Goal: Task Accomplishment & Management: Complete application form

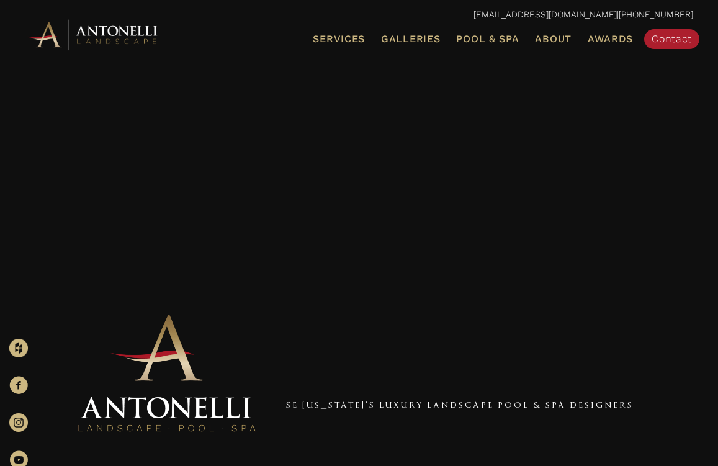
click at [475, 37] on span "Pool & Spa" at bounding box center [487, 39] width 63 height 12
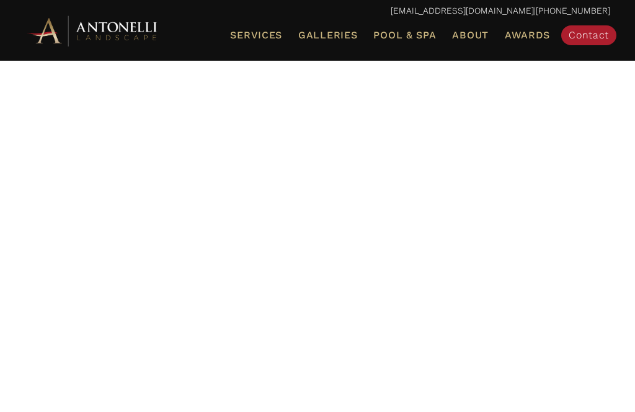
click at [458, 162] on div at bounding box center [317, 285] width 585 height 403
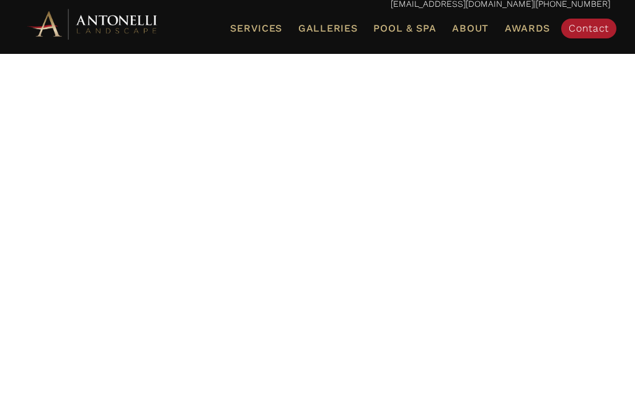
scroll to position [14, 0]
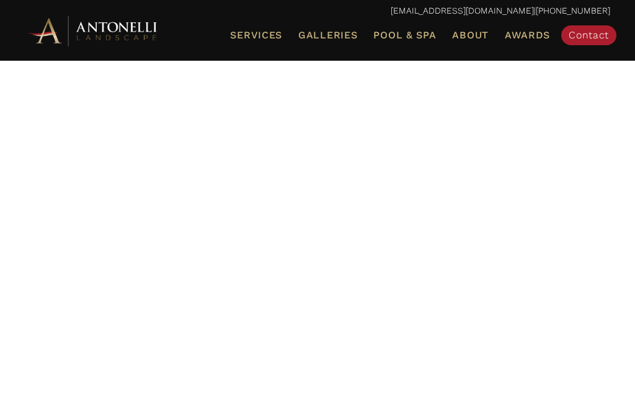
click at [590, 37] on span "Contact" at bounding box center [589, 35] width 40 height 12
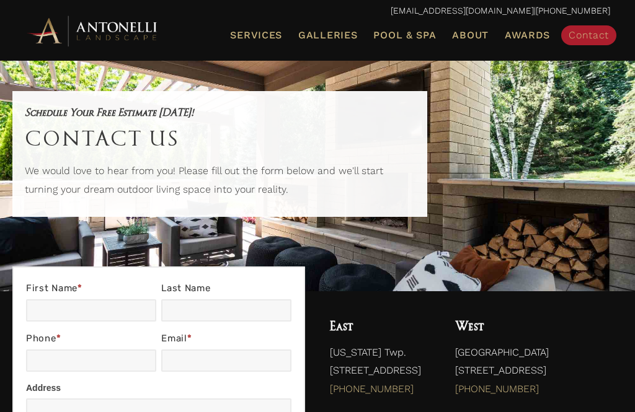
scroll to position [71, 0]
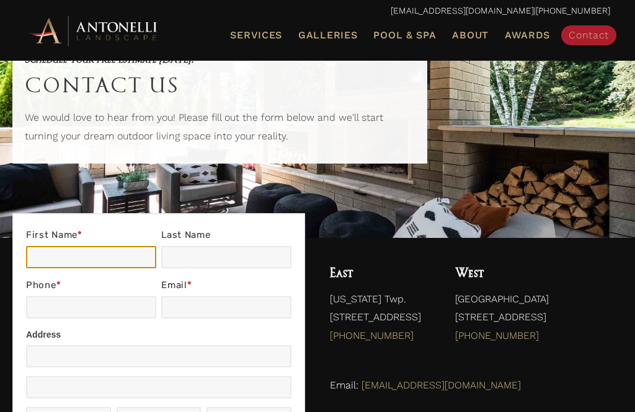
click at [52, 254] on input "First Name *" at bounding box center [91, 257] width 130 height 22
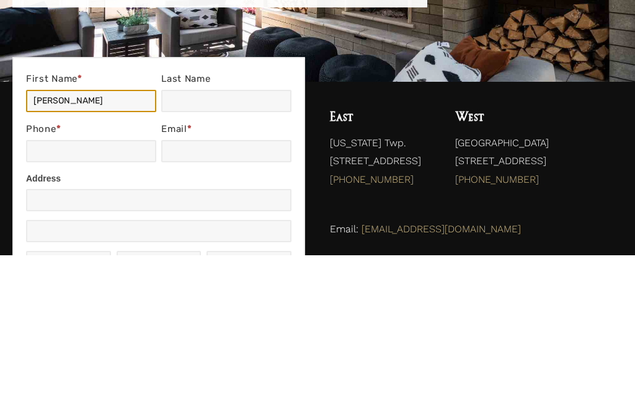
type input "Paula"
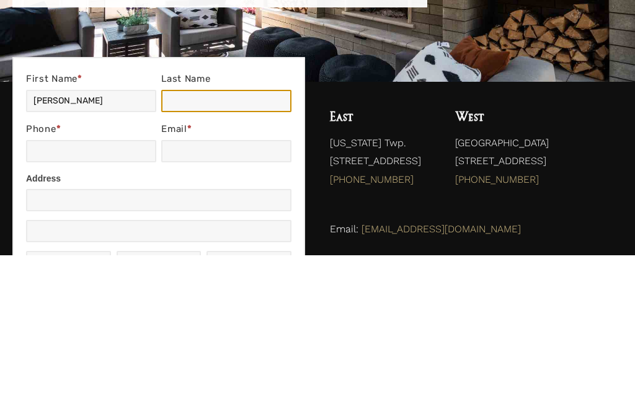
click at [200, 247] on input "Last Name" at bounding box center [226, 258] width 130 height 22
type input "Collins"
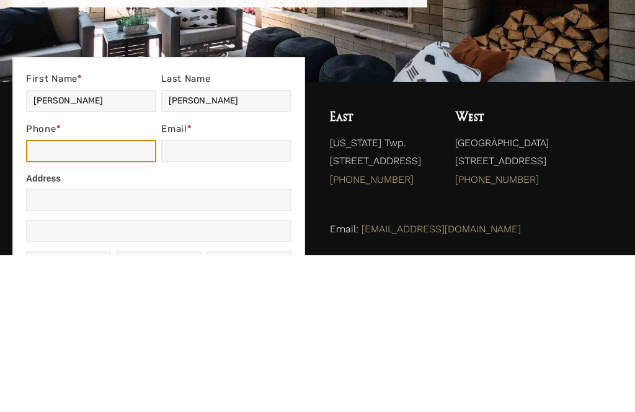
click at [78, 297] on input "Phone *" at bounding box center [91, 308] width 130 height 22
type input "5862953851"
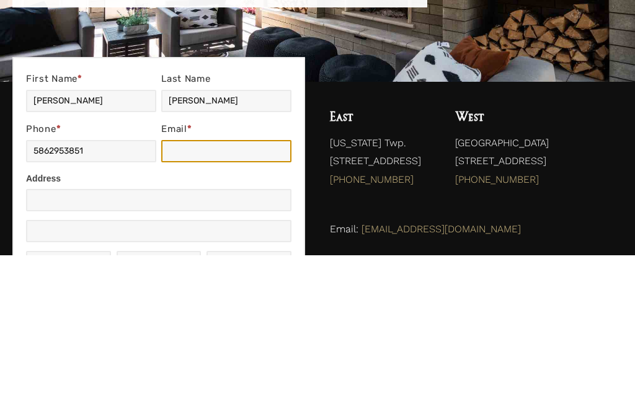
click at [190, 297] on input "Email *" at bounding box center [226, 308] width 130 height 22
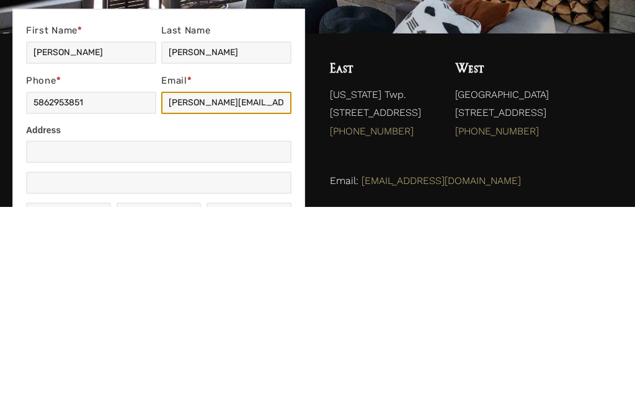
type input "paula.k.collins@comcast.net"
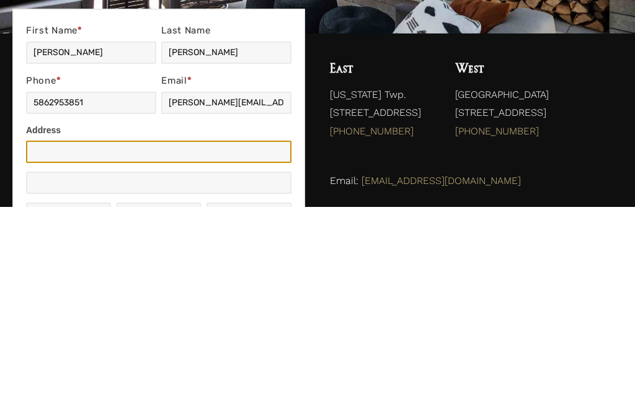
click at [83, 346] on input "Address" at bounding box center [158, 357] width 265 height 22
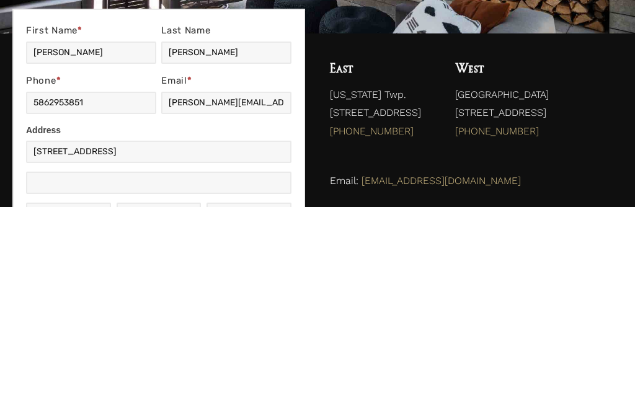
scroll to position [277, 0]
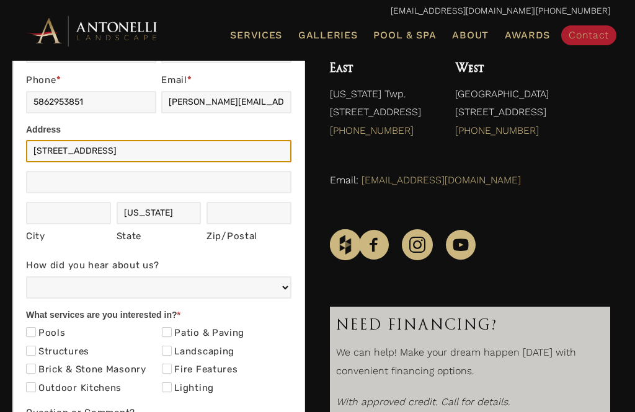
type input "3933 Lake Oakland Shores Dr"
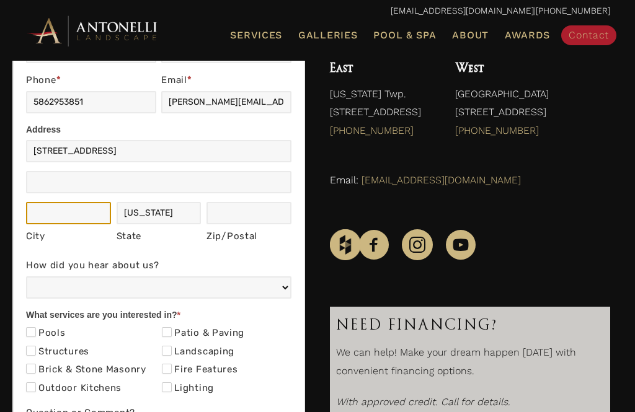
click at [60, 210] on input "City" at bounding box center [68, 213] width 85 height 22
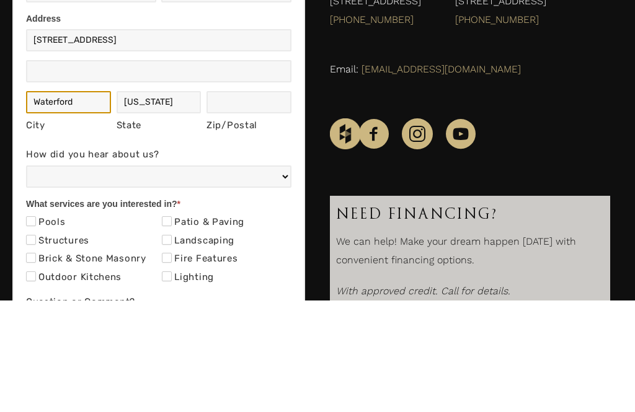
type input "Waterford"
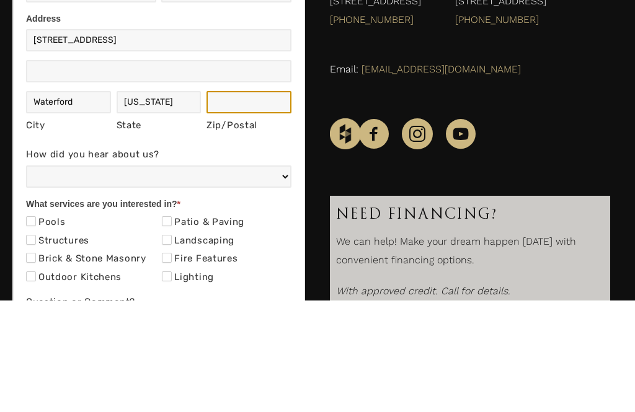
click at [238, 203] on input "Zip/Postal" at bounding box center [249, 214] width 85 height 22
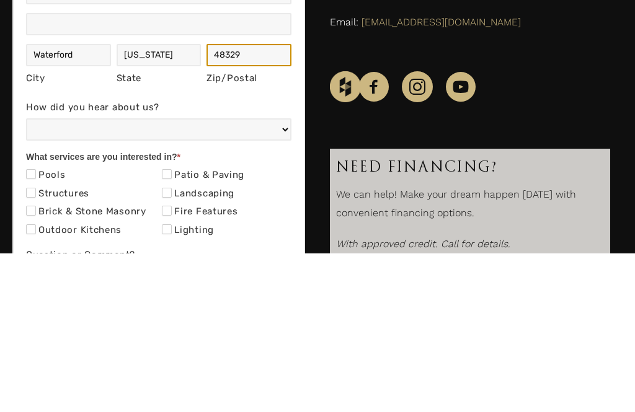
type input "48329"
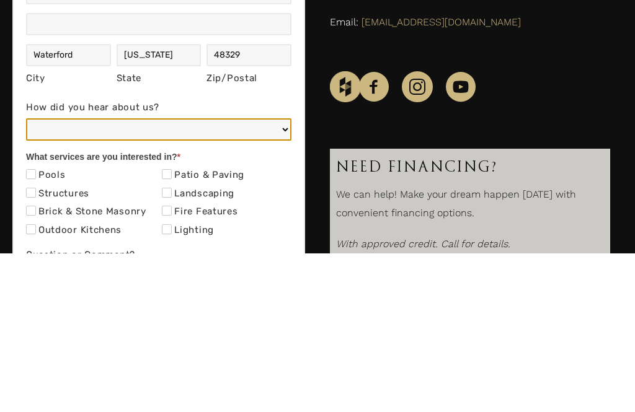
click at [88, 277] on select "Web/Google Search Social Media (e.g. Facebook, Instagram, LinkedIn) Referral (F…" at bounding box center [158, 288] width 265 height 22
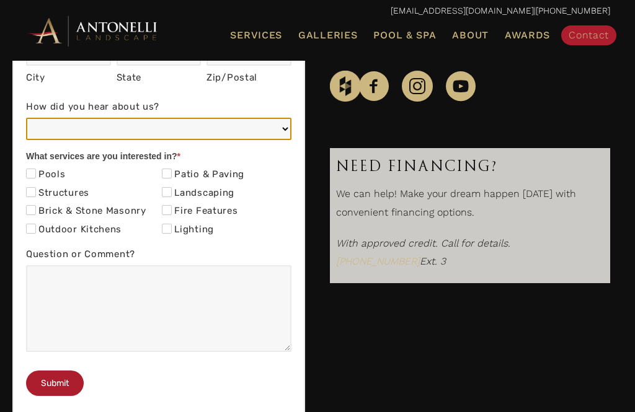
select select "Referral (Friend, Colleague, or Client)"
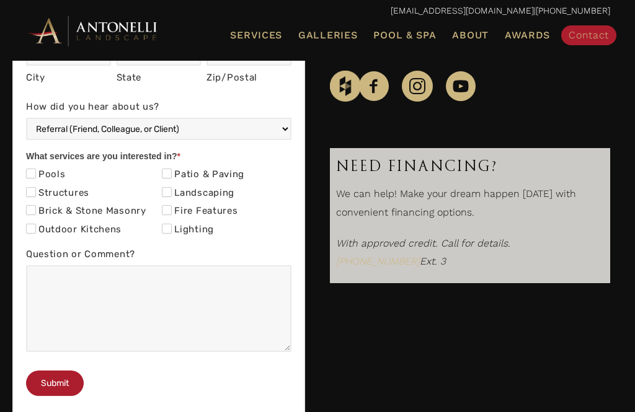
click at [35, 172] on input "Pools" at bounding box center [31, 174] width 10 height 10
checkbox input "true"
click at [35, 228] on input "Outdoor Kitchens" at bounding box center [31, 229] width 10 height 10
checkbox input "true"
click at [170, 192] on input "Landscaping" at bounding box center [167, 192] width 10 height 10
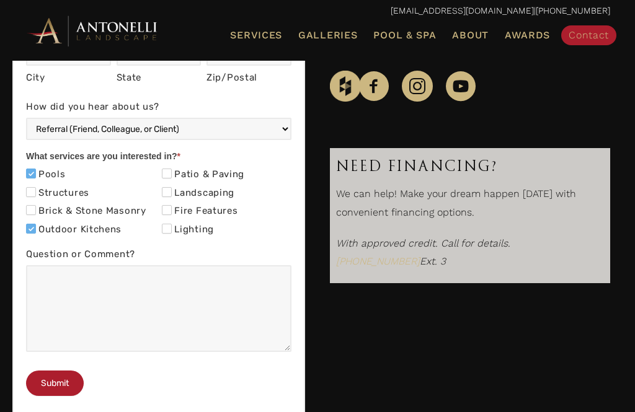
checkbox input "true"
click at [171, 205] on input "Fire Features" at bounding box center [167, 210] width 10 height 10
checkbox input "true"
click at [42, 207] on label "Brick & Stone Masonry" at bounding box center [86, 211] width 120 height 12
click at [36, 207] on input "Brick & Stone Masonry" at bounding box center [31, 210] width 10 height 10
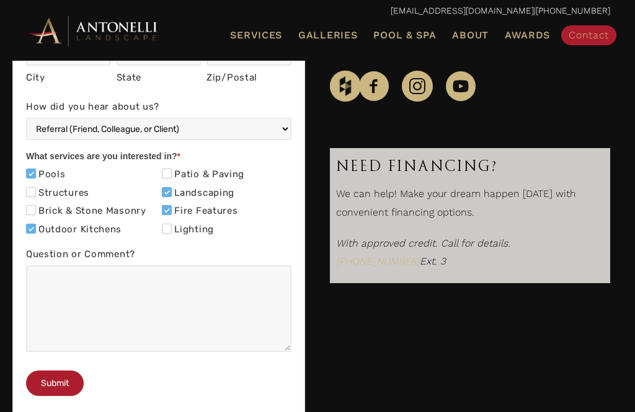
checkbox input "true"
click at [58, 396] on button "Submit" at bounding box center [55, 383] width 58 height 25
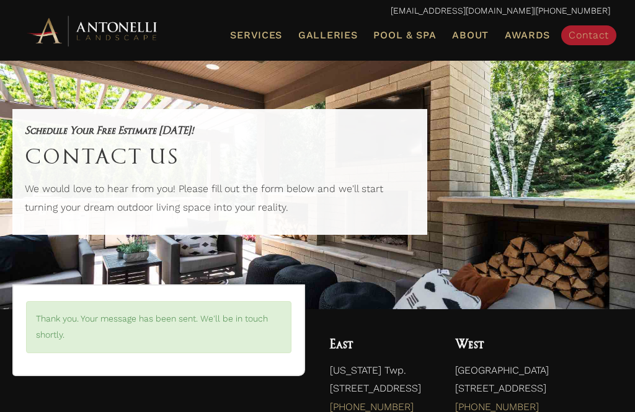
click at [528, 37] on span "Awards" at bounding box center [527, 35] width 45 height 12
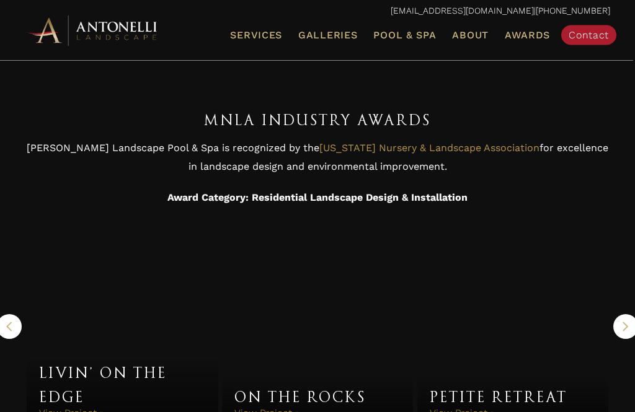
scroll to position [842, 0]
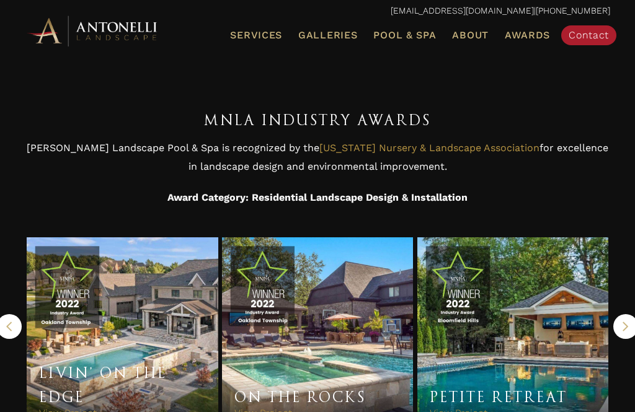
click at [131, 362] on h3 "Livin’ On The Edge" at bounding box center [122, 386] width 166 height 48
click at [94, 365] on link "Livin’ On The Edge" at bounding box center [103, 386] width 128 height 42
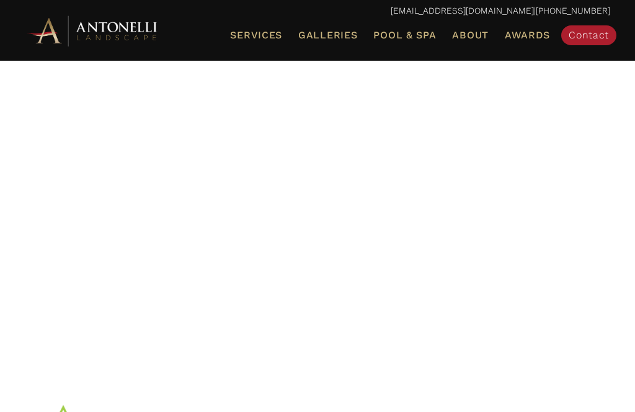
click at [435, 288] on div at bounding box center [317, 177] width 585 height 403
click at [330, 29] on span "Galleries" at bounding box center [327, 35] width 59 height 12
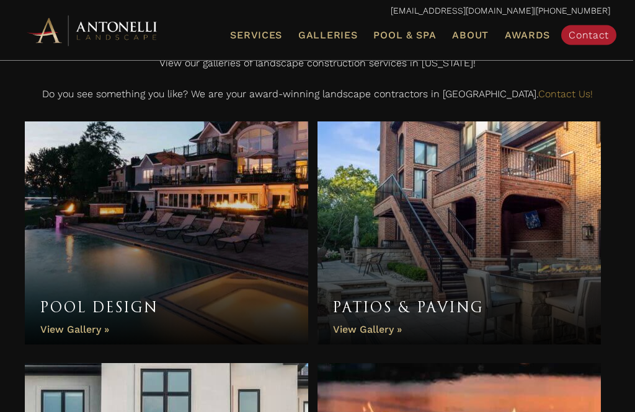
scroll to position [379, 0]
click at [109, 303] on link "Pool Design" at bounding box center [166, 233] width 283 height 223
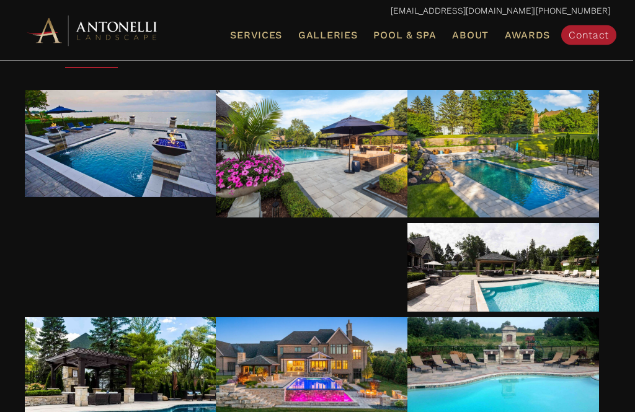
scroll to position [181, 0]
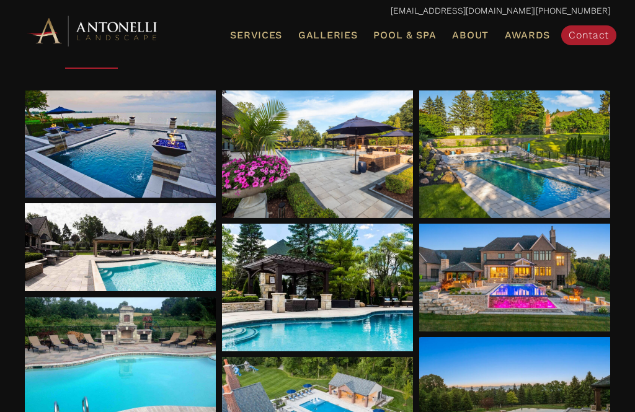
click at [129, 148] on span at bounding box center [120, 147] width 19 height 19
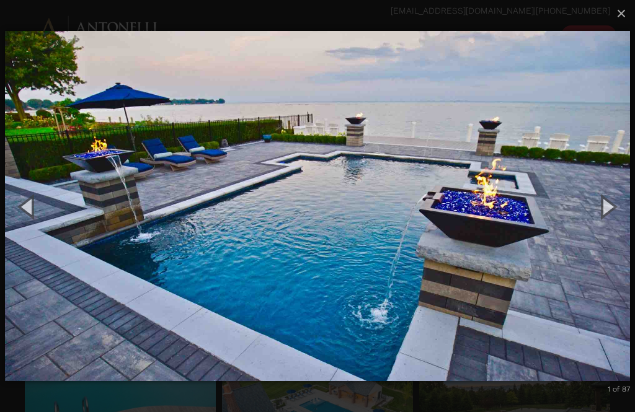
click at [607, 229] on button "Next (Right arrow key)" at bounding box center [607, 206] width 56 height 68
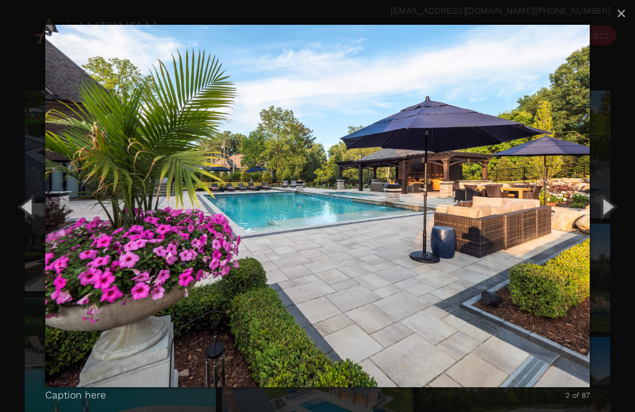
click at [608, 232] on button "Next (Right arrow key)" at bounding box center [607, 206] width 56 height 68
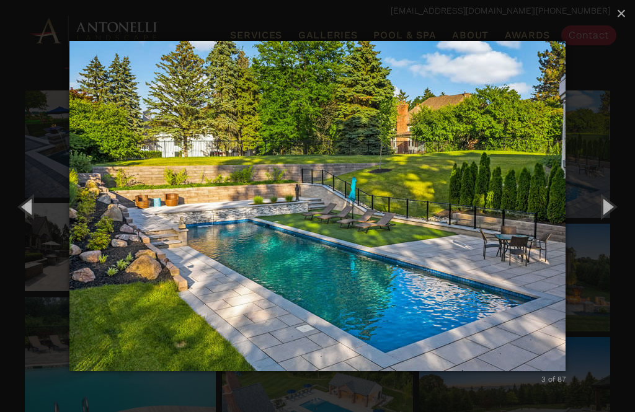
click at [610, 228] on button "Next (Right arrow key)" at bounding box center [607, 206] width 56 height 68
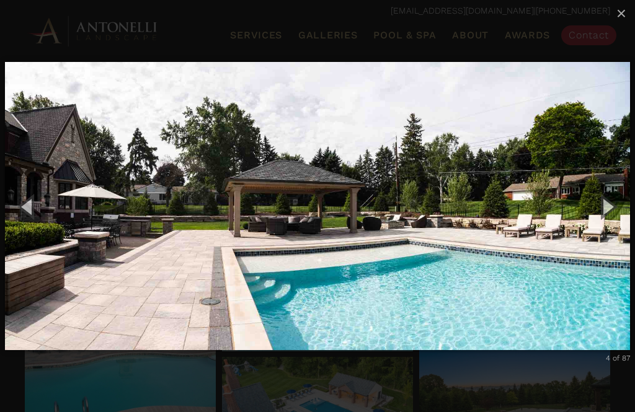
click at [605, 230] on button "Next (Right arrow key)" at bounding box center [607, 206] width 56 height 68
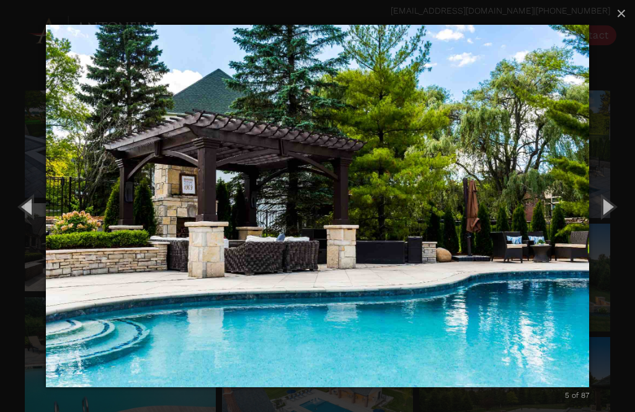
click at [615, 228] on button "Next (Right arrow key)" at bounding box center [607, 206] width 56 height 68
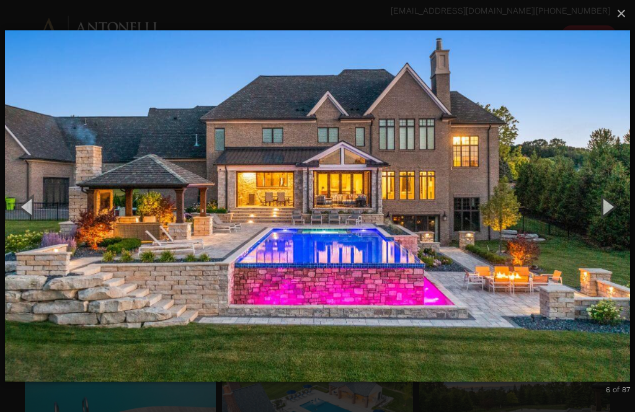
scroll to position [0, 0]
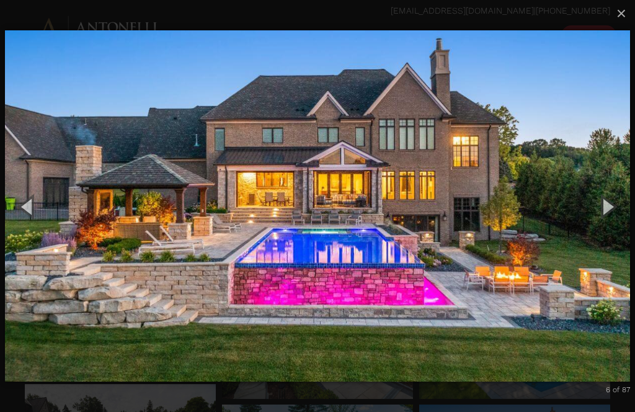
click at [613, 210] on button "Next (Right arrow key)" at bounding box center [607, 206] width 56 height 68
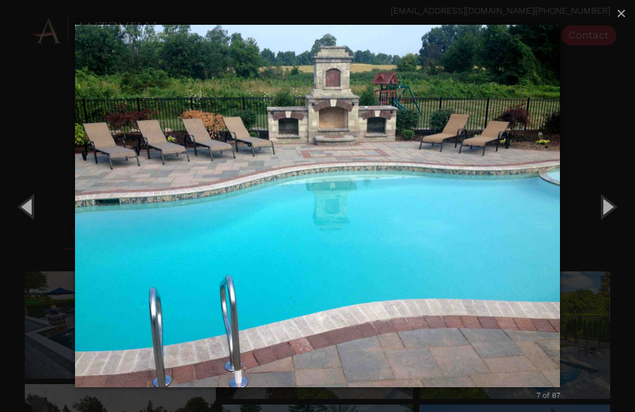
click at [609, 211] on button "Next (Right arrow key)" at bounding box center [607, 206] width 56 height 68
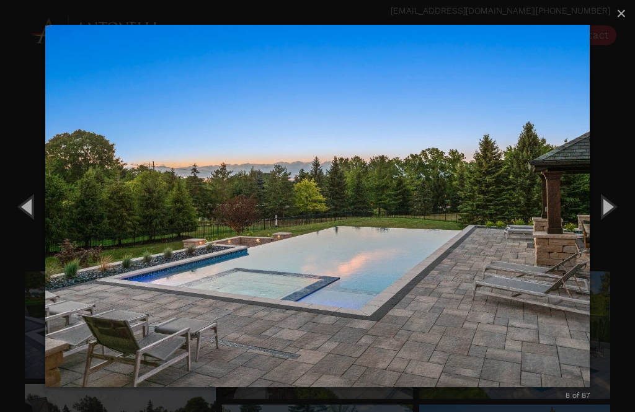
click at [23, 200] on button "Previous (Left arrow key)" at bounding box center [28, 206] width 56 height 68
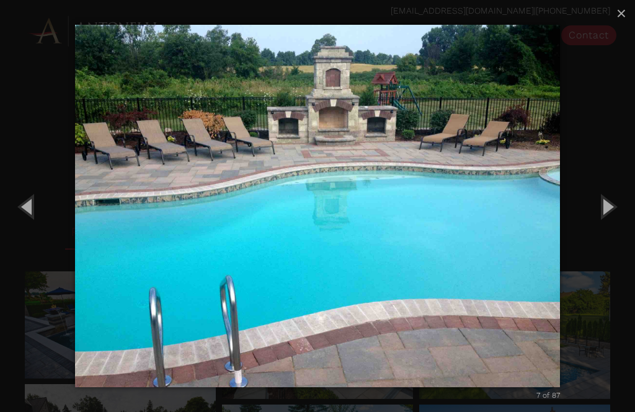
click at [611, 206] on button "Next (Right arrow key)" at bounding box center [607, 206] width 56 height 68
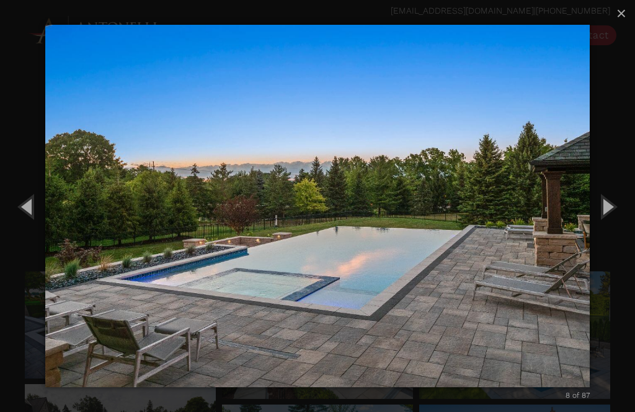
click at [603, 208] on button "Next (Right arrow key)" at bounding box center [607, 206] width 56 height 68
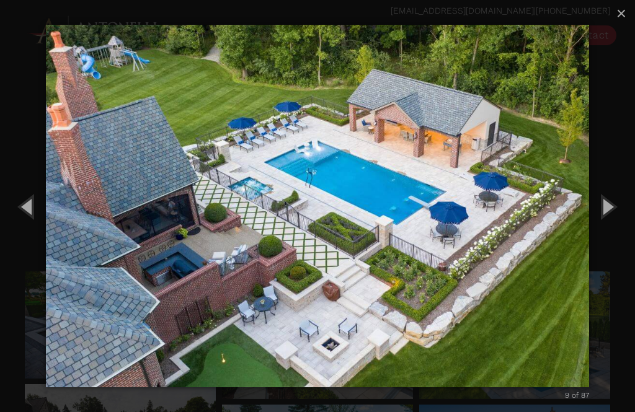
click at [607, 200] on button "Next (Right arrow key)" at bounding box center [607, 206] width 56 height 68
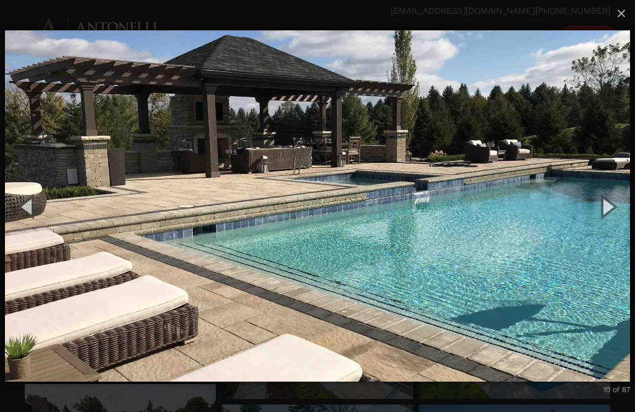
click at [610, 204] on button "Next (Right arrow key)" at bounding box center [607, 206] width 56 height 68
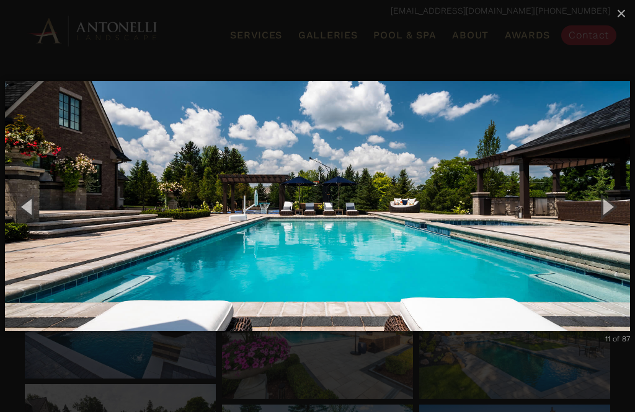
click at [612, 200] on button "Next (Right arrow key)" at bounding box center [607, 206] width 56 height 68
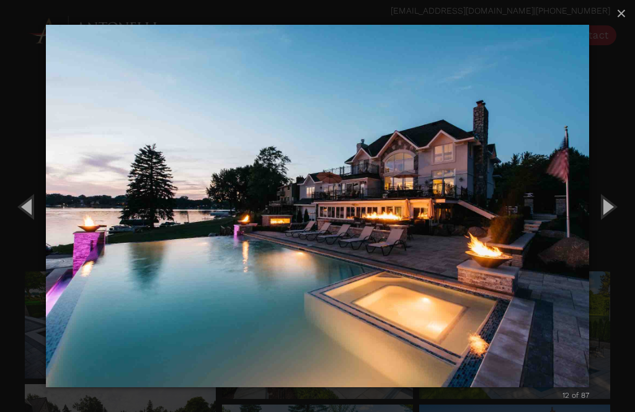
click at [600, 210] on button "Next (Right arrow key)" at bounding box center [607, 206] width 56 height 68
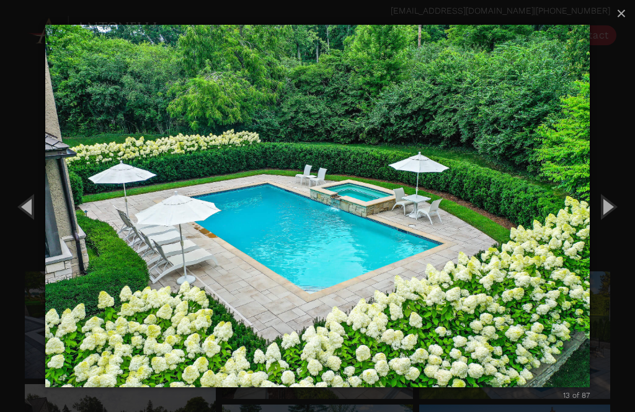
click at [608, 196] on button "Next (Right arrow key)" at bounding box center [607, 206] width 56 height 68
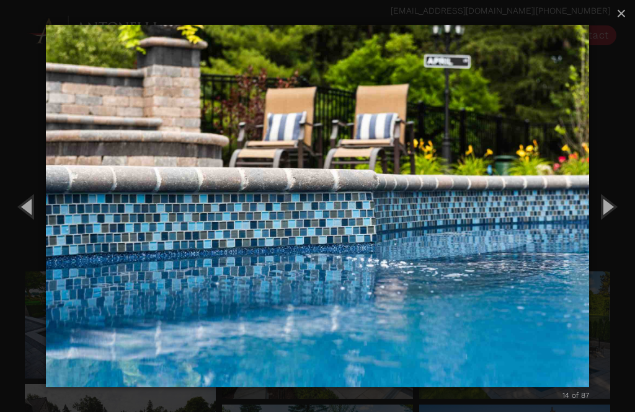
click at [607, 198] on button "Next (Right arrow key)" at bounding box center [607, 206] width 56 height 68
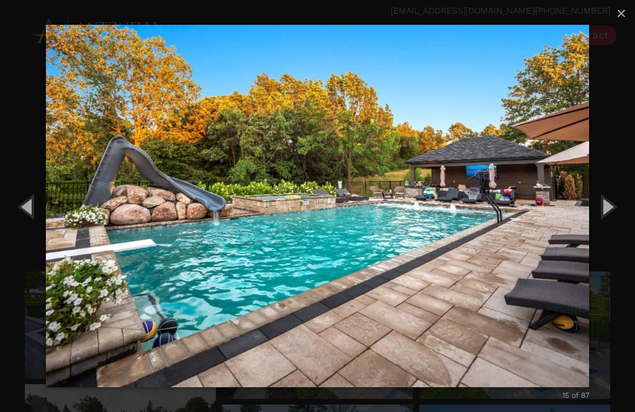
click at [612, 205] on button "Next (Right arrow key)" at bounding box center [607, 206] width 56 height 68
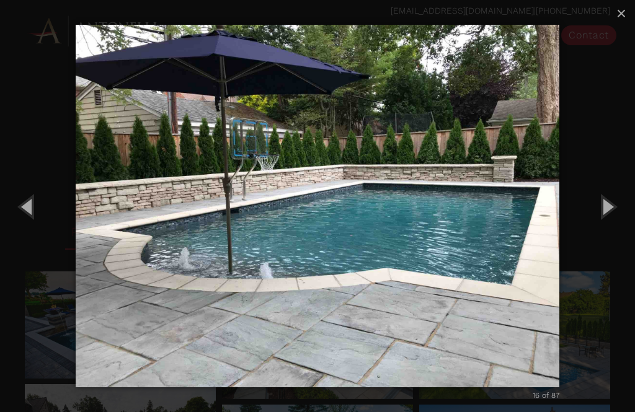
click at [615, 199] on button "Next (Right arrow key)" at bounding box center [607, 206] width 56 height 68
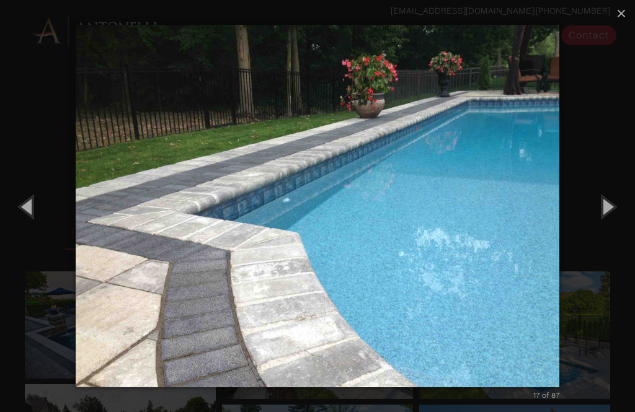
click at [618, 202] on button "Next (Right arrow key)" at bounding box center [607, 206] width 56 height 68
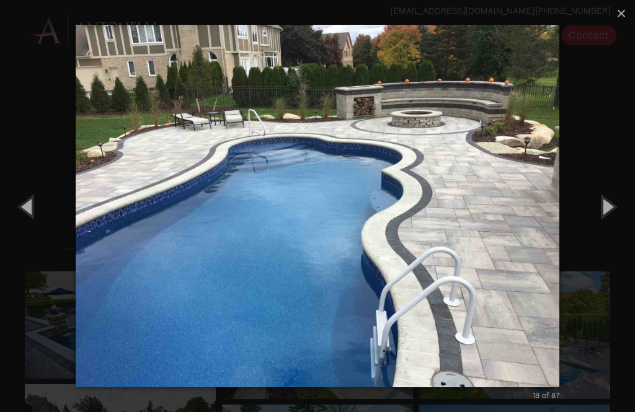
click at [615, 206] on button "Next (Right arrow key)" at bounding box center [607, 206] width 56 height 68
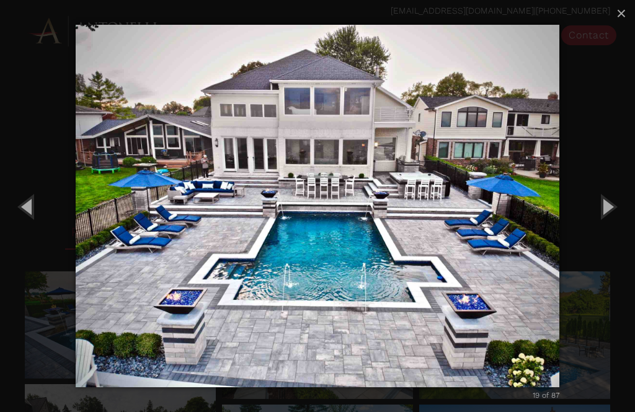
click at [614, 205] on button "Next (Right arrow key)" at bounding box center [607, 206] width 56 height 68
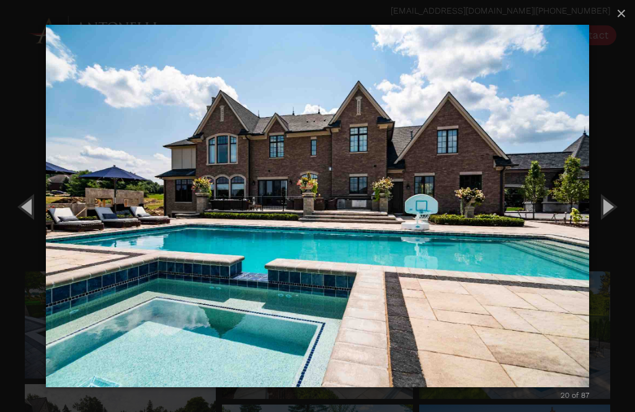
click at [612, 199] on button "Next (Right arrow key)" at bounding box center [607, 206] width 56 height 68
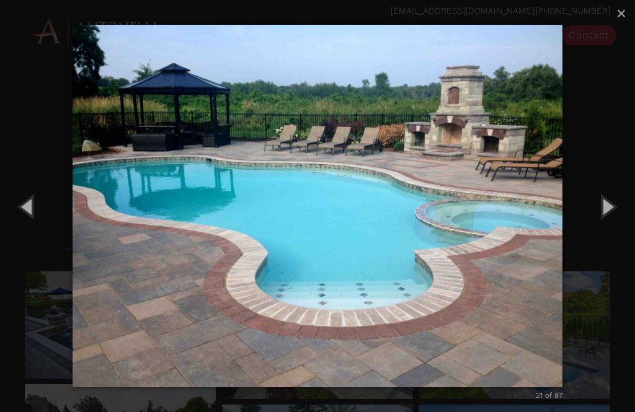
click at [617, 198] on button "Next (Right arrow key)" at bounding box center [607, 206] width 56 height 68
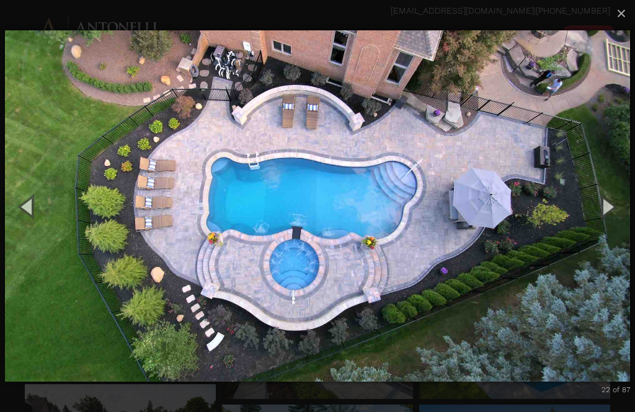
click at [616, 200] on button "Next (Right arrow key)" at bounding box center [607, 206] width 56 height 68
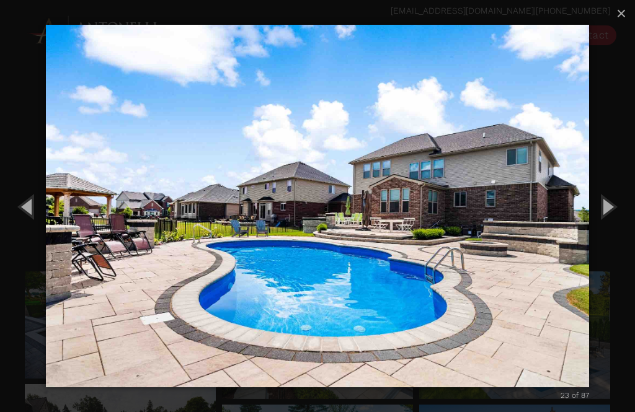
click at [613, 204] on button "Next (Right arrow key)" at bounding box center [607, 206] width 56 height 68
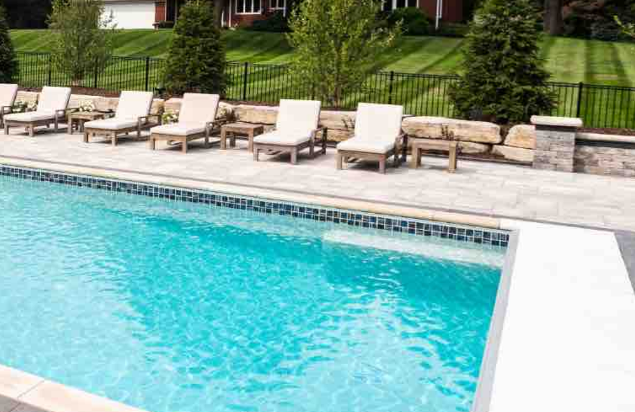
click at [468, 210] on img "carousel" at bounding box center [317, 206] width 543 height 412
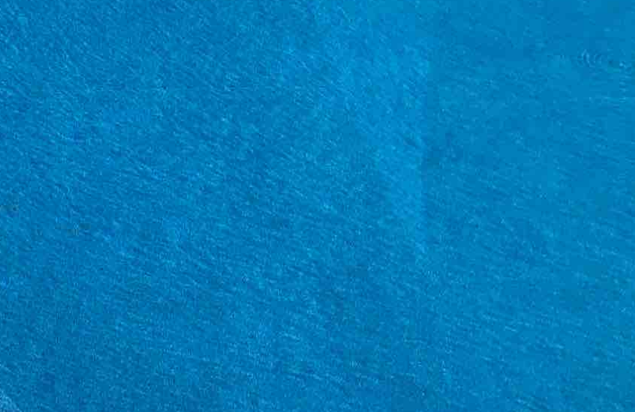
click at [472, 221] on img "carousel" at bounding box center [318, 206] width 484 height 412
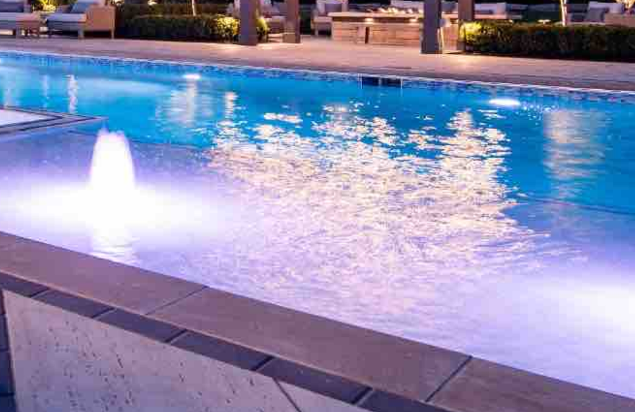
scroll to position [20, 0]
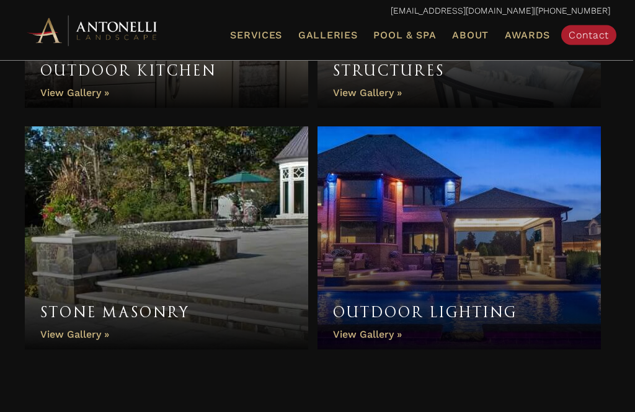
scroll to position [1100, 0]
click at [112, 334] on link "Stone Masonry" at bounding box center [166, 238] width 283 height 223
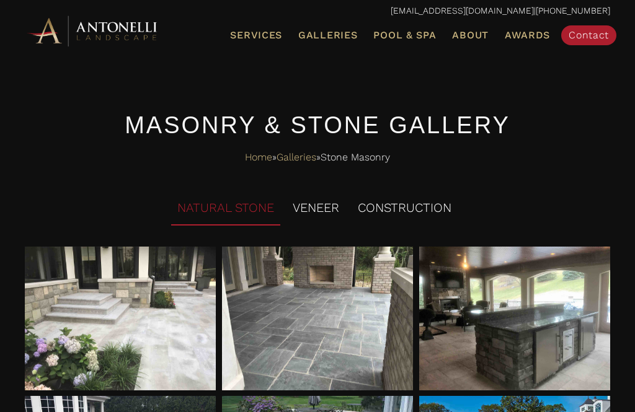
click at [327, 208] on li "VENEER" at bounding box center [316, 209] width 59 height 34
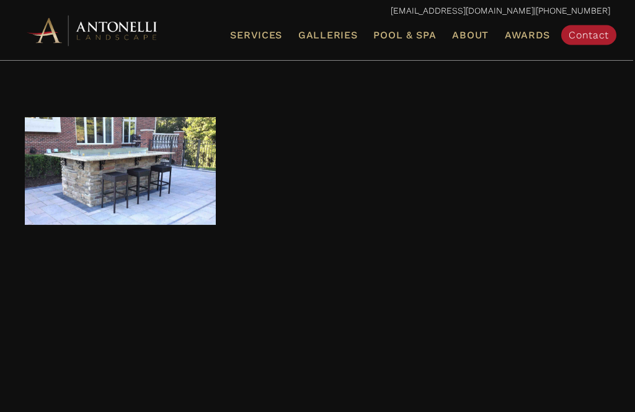
scroll to position [390, 0]
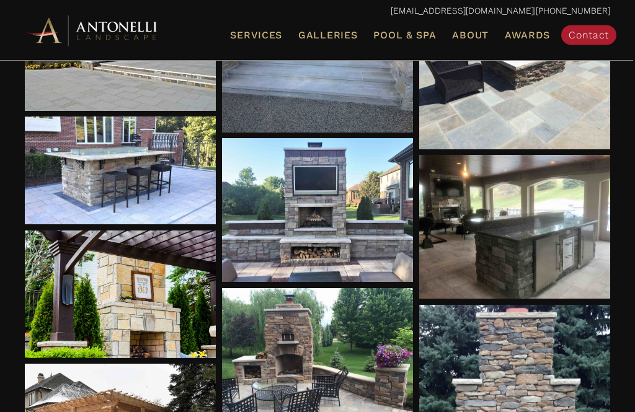
click at [358, 198] on div at bounding box center [318, 211] width 192 height 144
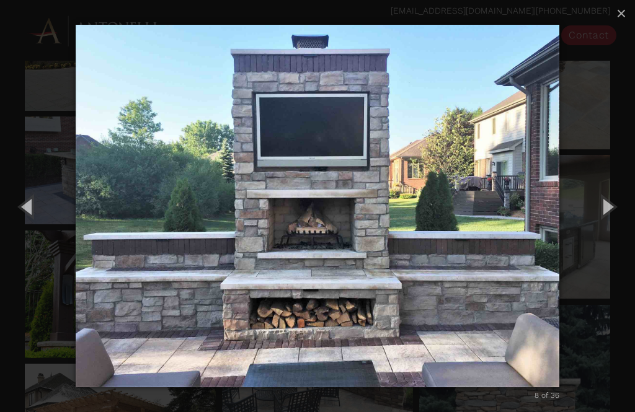
click at [604, 226] on button "Next (Right arrow key)" at bounding box center [607, 206] width 56 height 68
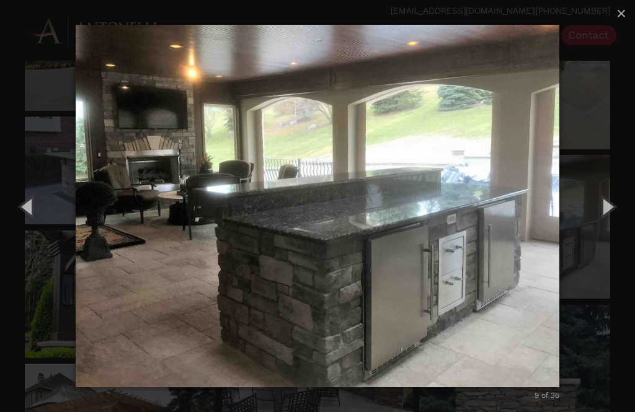
click at [613, 224] on button "Next (Right arrow key)" at bounding box center [607, 206] width 56 height 68
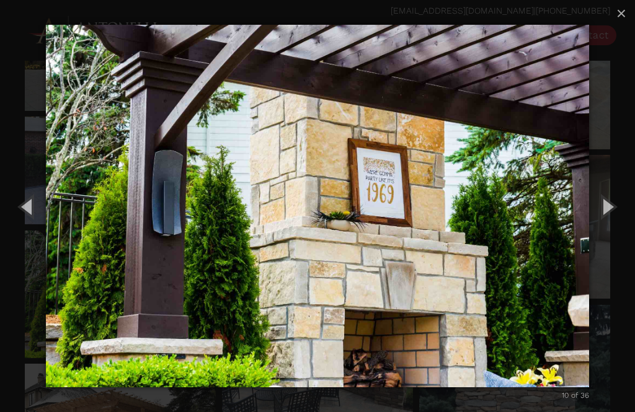
click at [611, 229] on button "Next (Right arrow key)" at bounding box center [607, 206] width 56 height 68
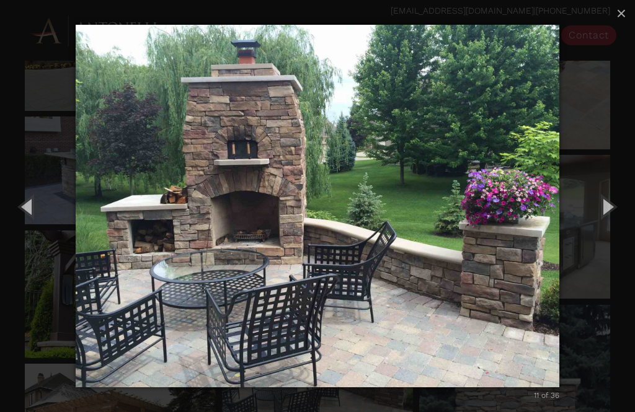
click at [608, 228] on button "Next (Right arrow key)" at bounding box center [607, 206] width 56 height 68
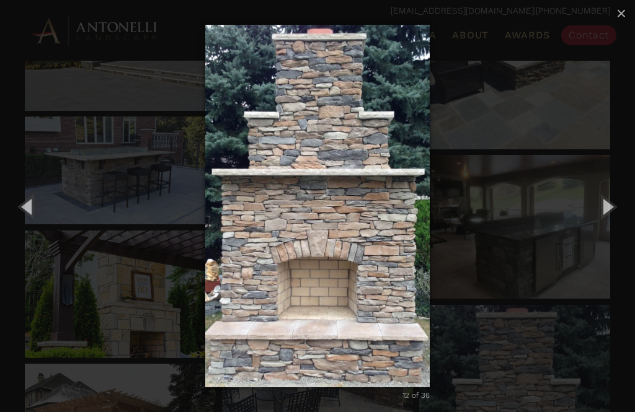
click at [610, 223] on button "Next (Right arrow key)" at bounding box center [607, 206] width 56 height 68
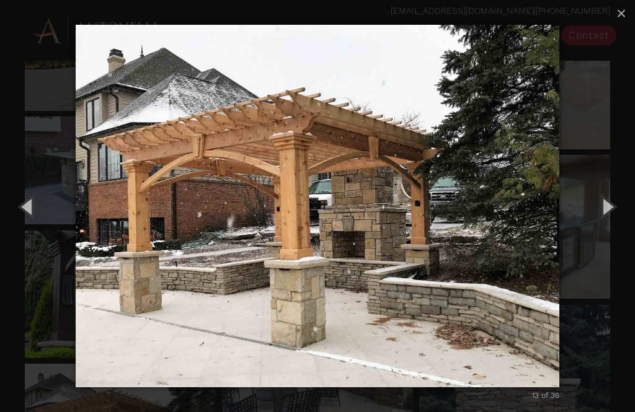
click at [605, 224] on button "Next (Right arrow key)" at bounding box center [607, 206] width 56 height 68
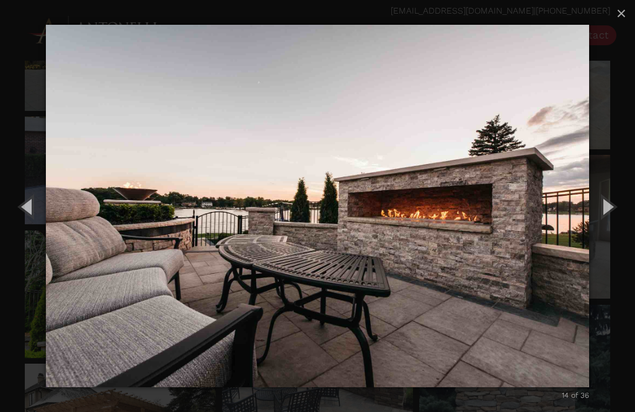
click at [610, 223] on button "Next (Right arrow key)" at bounding box center [607, 206] width 56 height 68
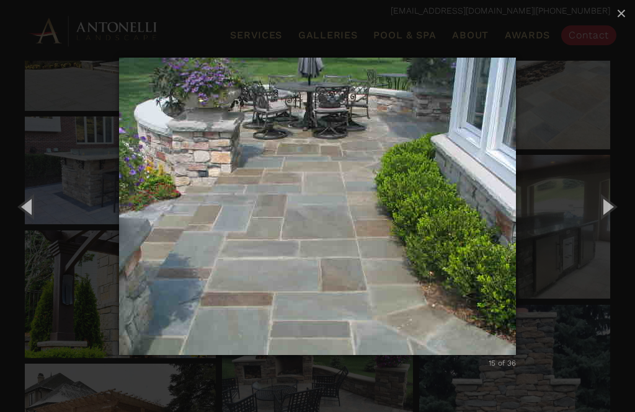
click at [610, 223] on button "Next (Right arrow key)" at bounding box center [607, 206] width 56 height 68
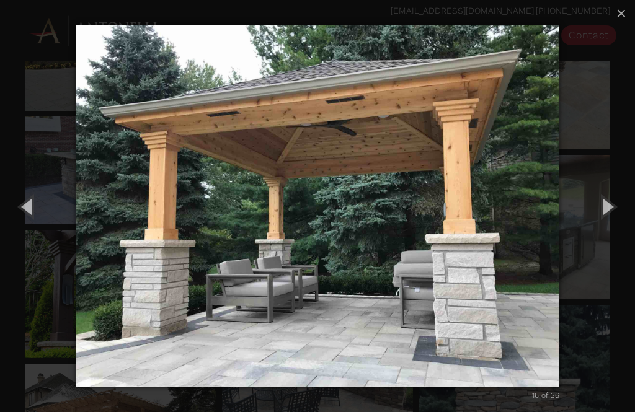
click at [609, 228] on button "Next (Right arrow key)" at bounding box center [607, 206] width 56 height 68
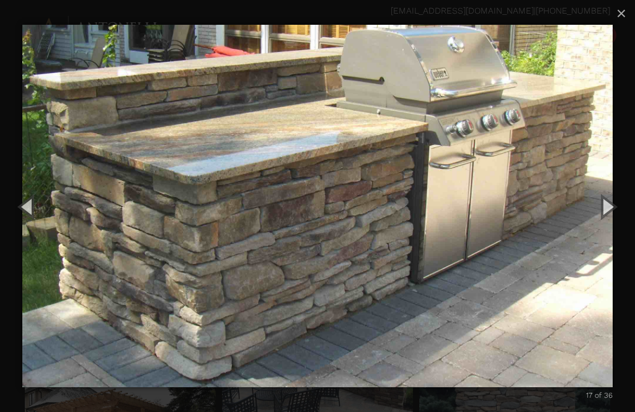
click at [613, 219] on button "Next (Right arrow key)" at bounding box center [607, 206] width 56 height 68
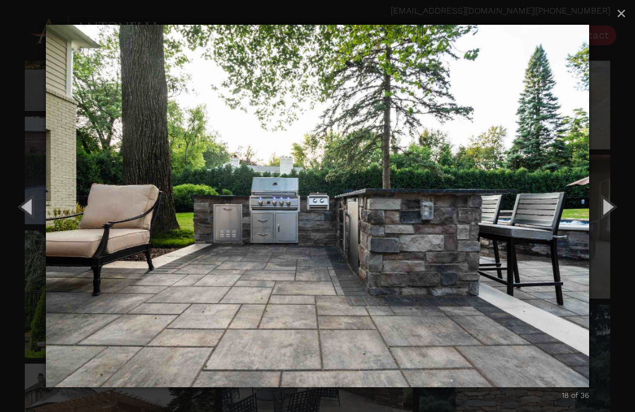
click at [611, 223] on button "Next (Right arrow key)" at bounding box center [607, 206] width 56 height 68
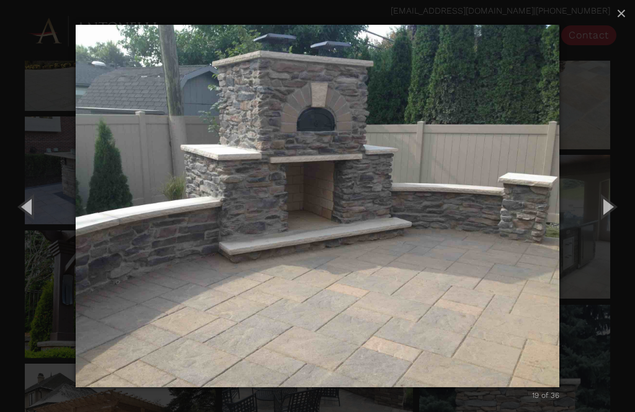
click at [611, 222] on button "Next (Right arrow key)" at bounding box center [607, 206] width 56 height 68
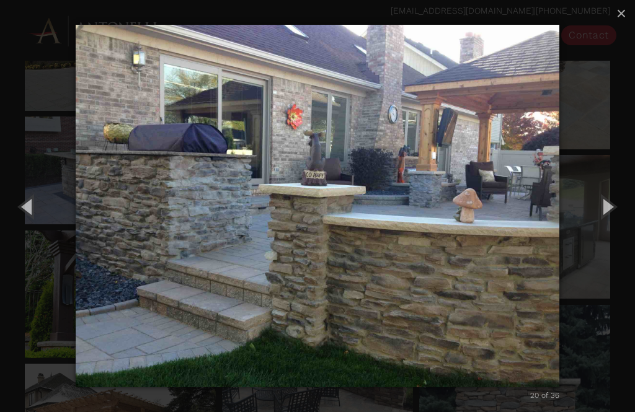
click at [609, 224] on button "Next (Right arrow key)" at bounding box center [607, 206] width 56 height 68
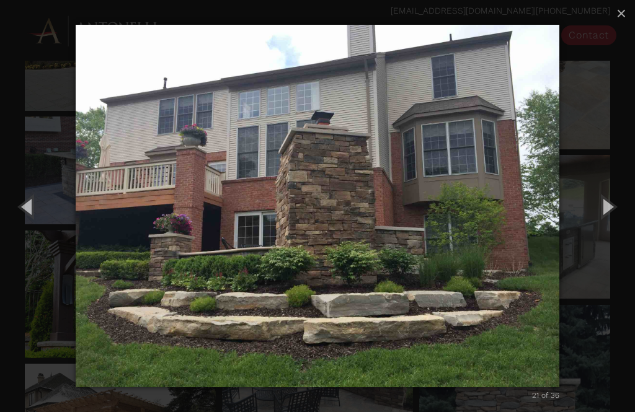
click at [610, 225] on button "Next (Right arrow key)" at bounding box center [607, 206] width 56 height 68
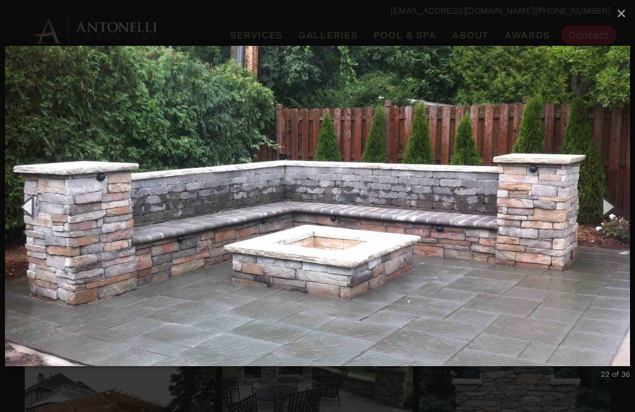
click at [615, 225] on button "Next (Right arrow key)" at bounding box center [607, 206] width 56 height 68
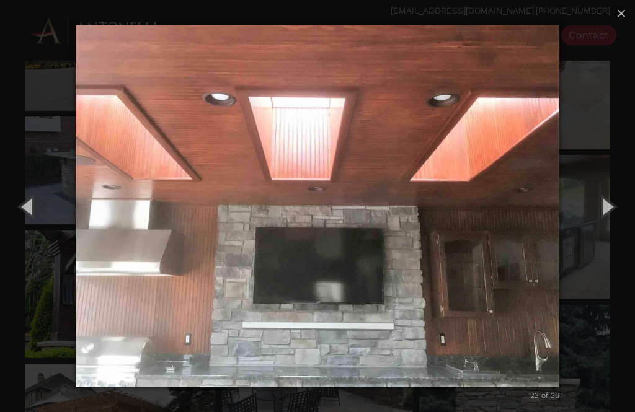
click at [610, 223] on button "Next (Right arrow key)" at bounding box center [607, 206] width 56 height 68
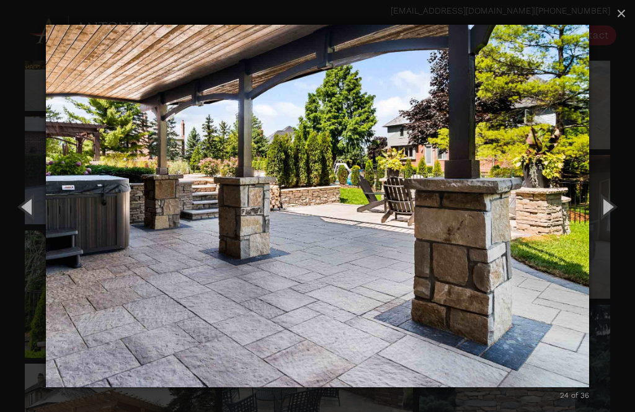
click at [611, 226] on button "Next (Right arrow key)" at bounding box center [607, 206] width 56 height 68
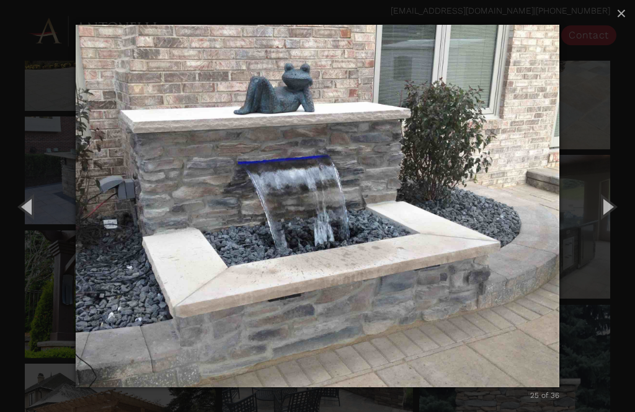
click at [614, 226] on button "Next (Right arrow key)" at bounding box center [607, 206] width 56 height 68
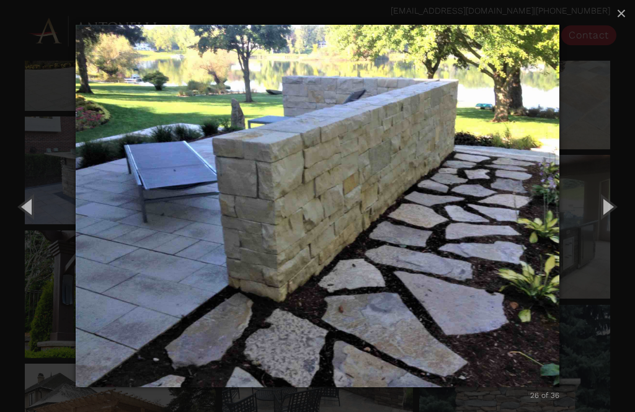
click at [608, 223] on button "Next (Right arrow key)" at bounding box center [607, 206] width 56 height 68
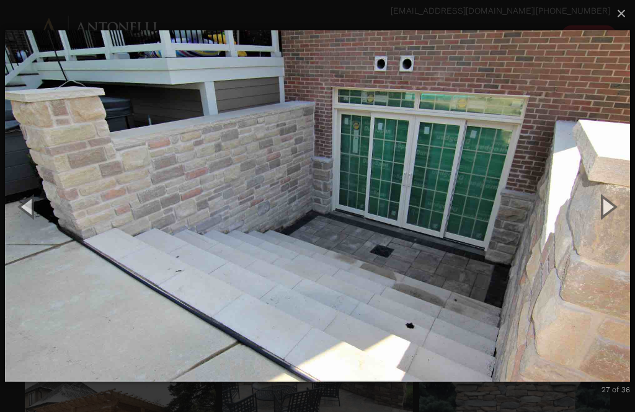
click at [615, 224] on button "Next (Right arrow key)" at bounding box center [607, 206] width 56 height 68
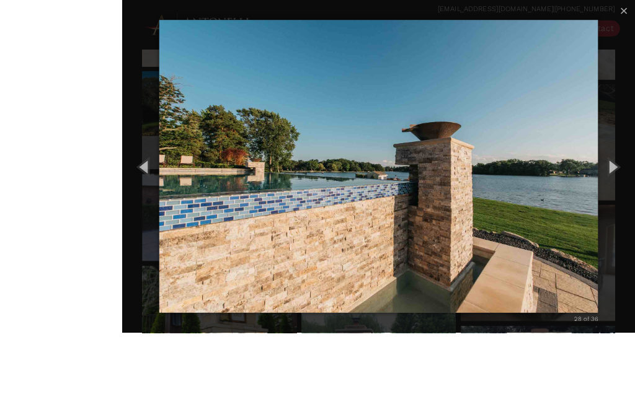
scroll to position [381, 0]
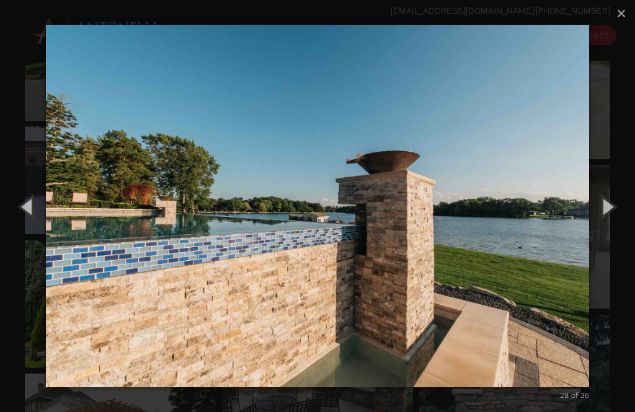
click at [613, 230] on button "Next (Right arrow key)" at bounding box center [607, 206] width 56 height 68
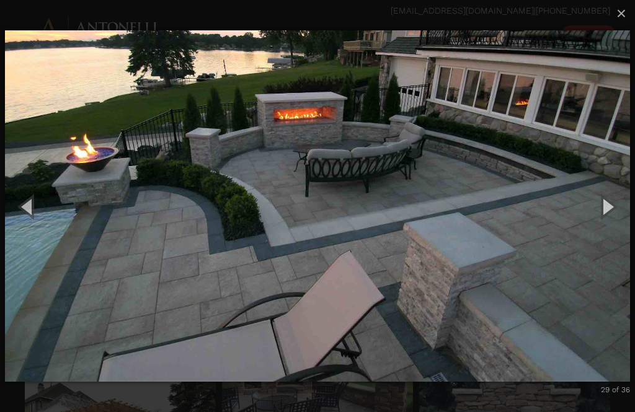
click at [31, 223] on button "Previous (Left arrow key)" at bounding box center [28, 206] width 56 height 68
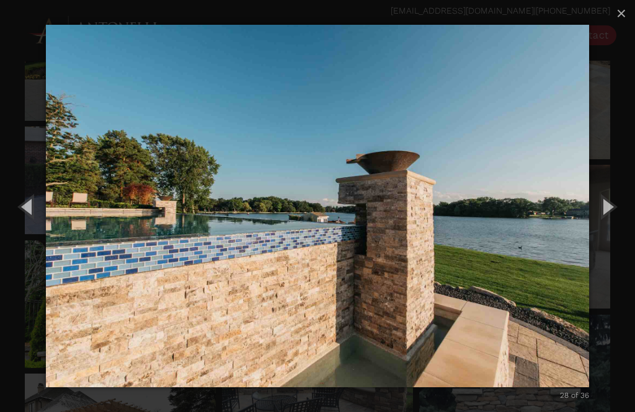
click at [610, 220] on button "Next (Right arrow key)" at bounding box center [607, 206] width 56 height 68
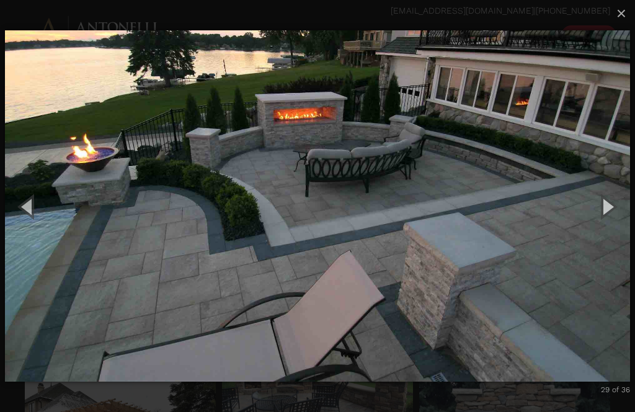
click at [611, 223] on button "Next (Right arrow key)" at bounding box center [607, 206] width 56 height 68
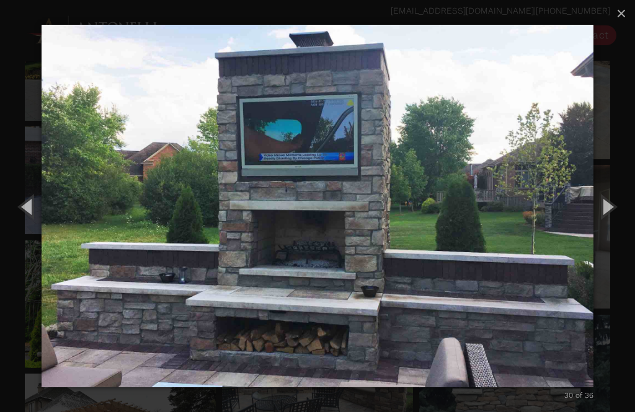
click at [613, 223] on button "Next (Right arrow key)" at bounding box center [607, 206] width 56 height 68
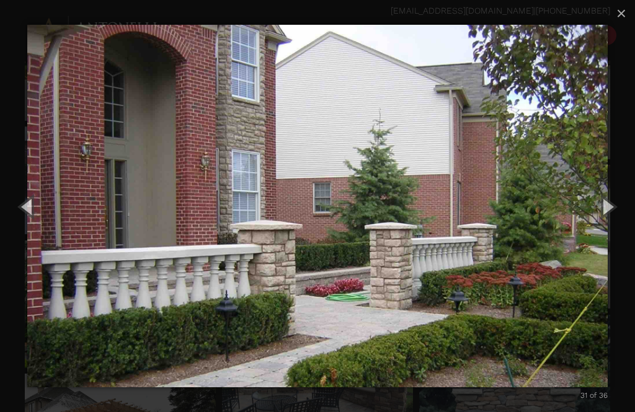
click at [611, 219] on button "Next (Right arrow key)" at bounding box center [607, 206] width 56 height 68
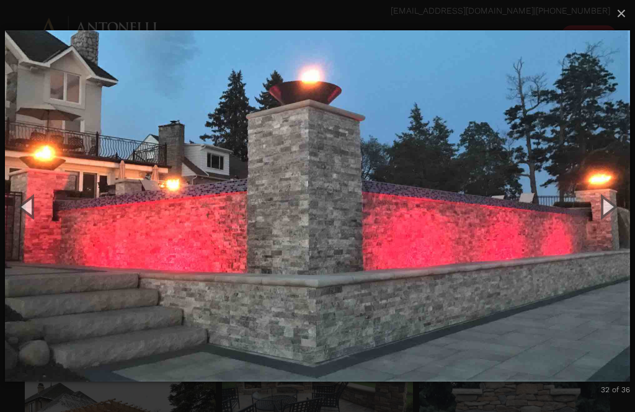
click at [613, 217] on button "Next (Right arrow key)" at bounding box center [607, 206] width 56 height 68
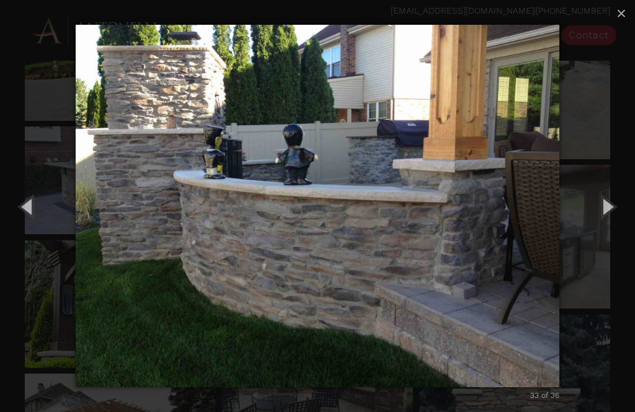
click at [614, 226] on button "Next (Right arrow key)" at bounding box center [607, 206] width 56 height 68
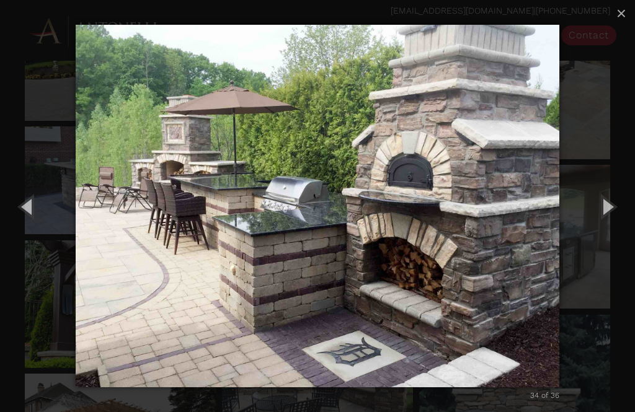
click at [617, 228] on button "Next (Right arrow key)" at bounding box center [607, 206] width 56 height 68
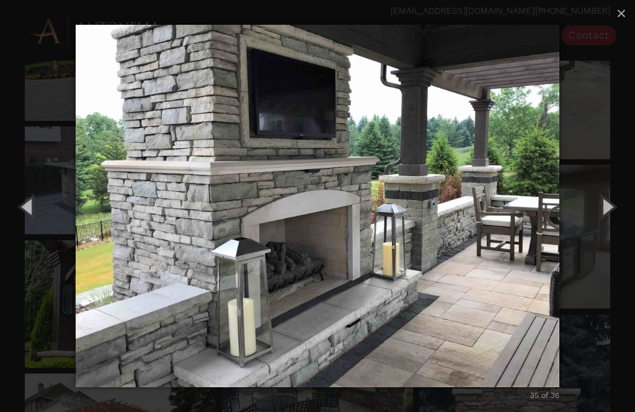
click at [615, 222] on button "Next (Right arrow key)" at bounding box center [607, 206] width 56 height 68
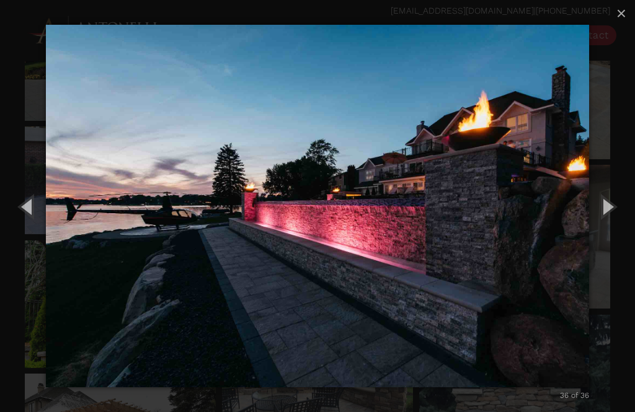
click at [618, 220] on button "Next (Right arrow key)" at bounding box center [607, 206] width 56 height 68
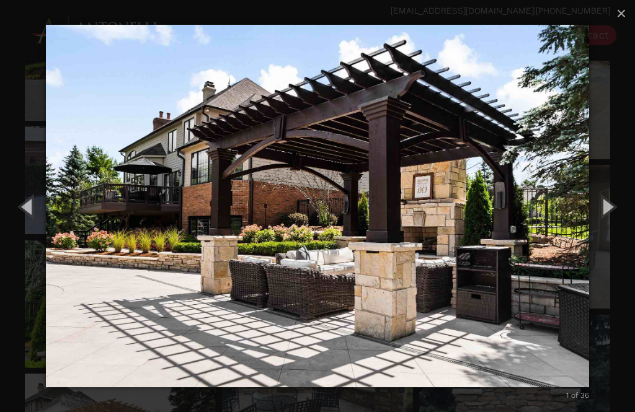
click at [618, 230] on button "Next (Right arrow key)" at bounding box center [607, 206] width 56 height 68
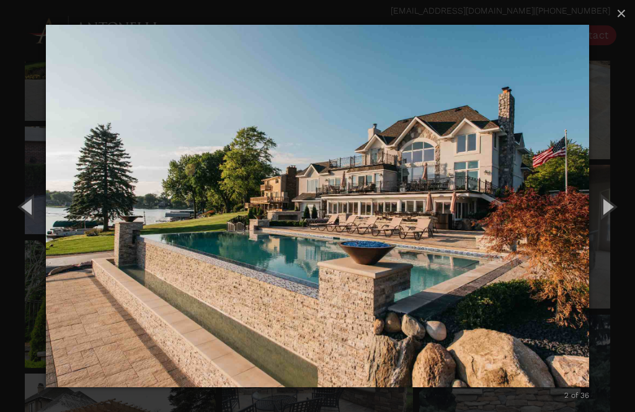
click at [617, 221] on button "Next (Right arrow key)" at bounding box center [607, 206] width 56 height 68
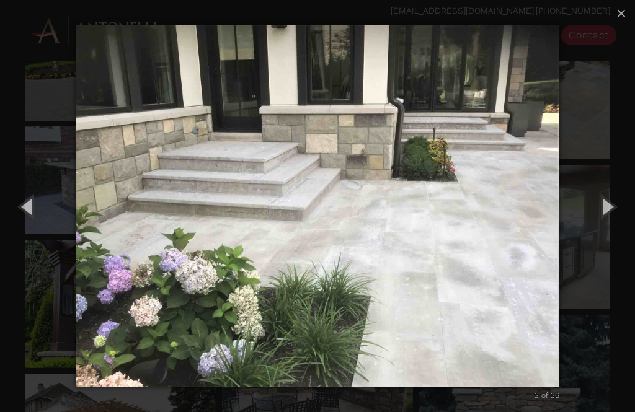
click at [38, 231] on button "Previous (Left arrow key)" at bounding box center [28, 206] width 56 height 68
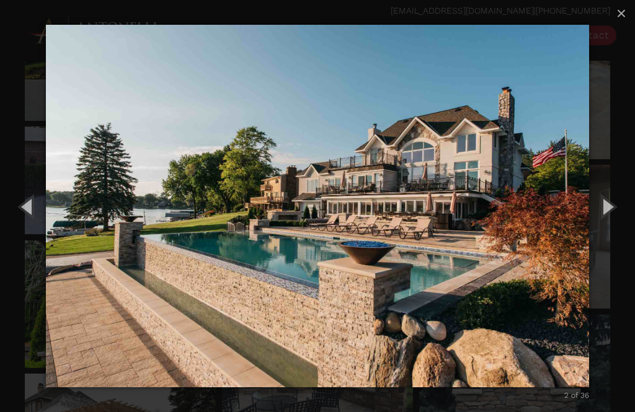
click at [616, 223] on button "Next (Right arrow key)" at bounding box center [607, 206] width 56 height 68
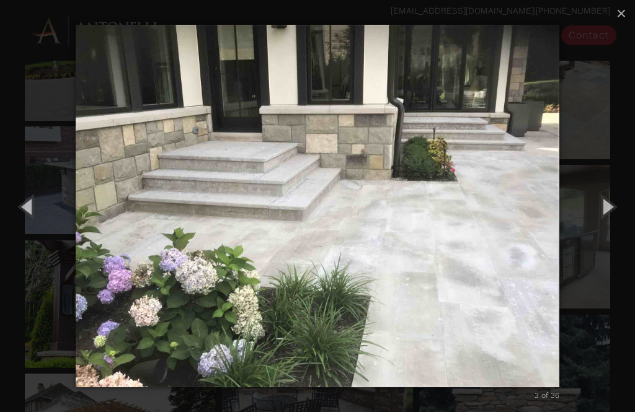
click at [613, 223] on button "Next (Right arrow key)" at bounding box center [607, 206] width 56 height 68
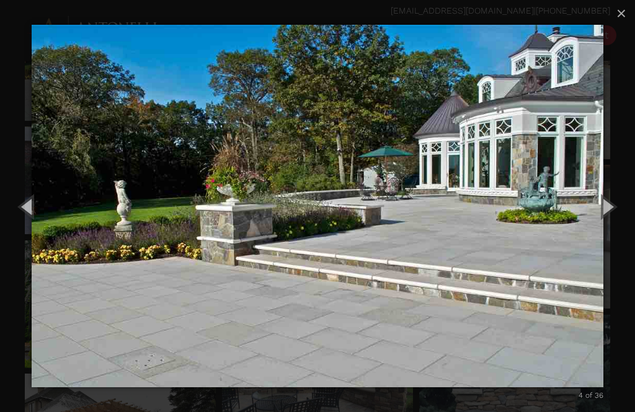
click at [608, 219] on button "Next (Right arrow key)" at bounding box center [607, 206] width 56 height 68
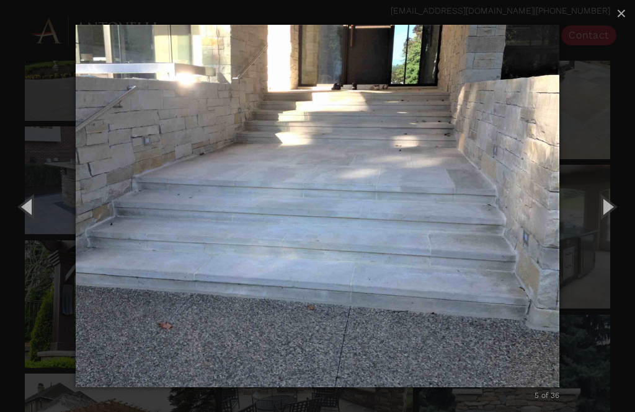
click at [615, 224] on button "Next (Right arrow key)" at bounding box center [607, 206] width 56 height 68
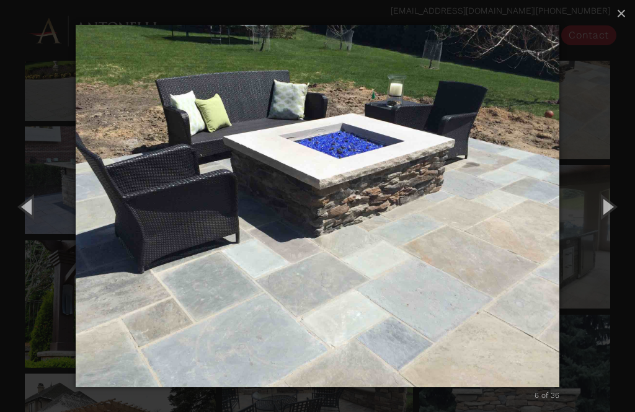
click at [604, 213] on button "Next (Right arrow key)" at bounding box center [607, 206] width 56 height 68
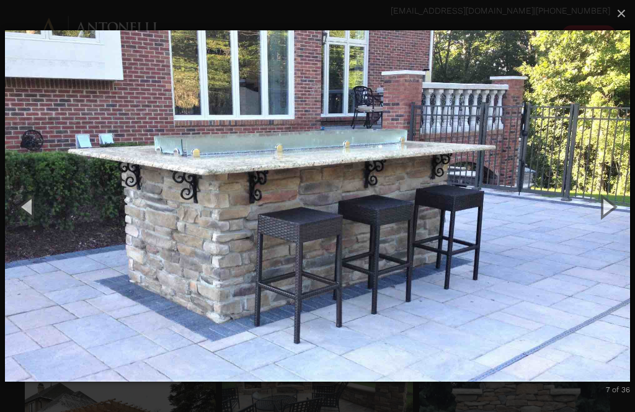
click at [615, 212] on button "Next (Right arrow key)" at bounding box center [607, 206] width 56 height 68
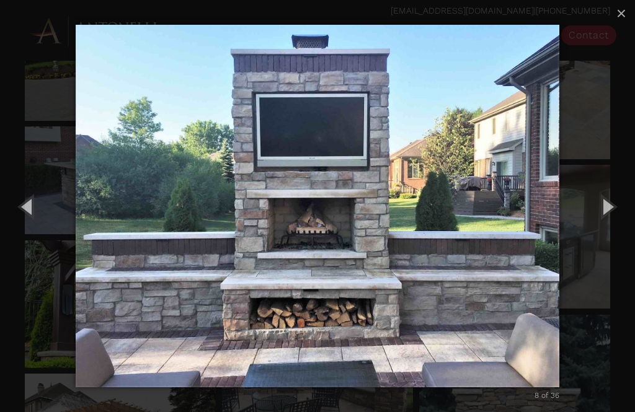
click at [616, 225] on button "Next (Right arrow key)" at bounding box center [607, 206] width 56 height 68
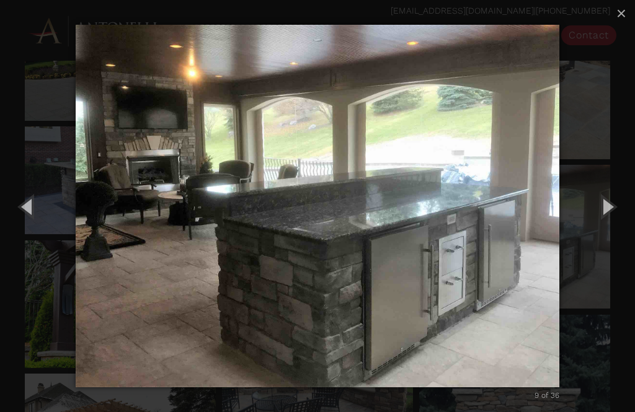
click at [623, 19] on span "×" at bounding box center [621, 13] width 10 height 19
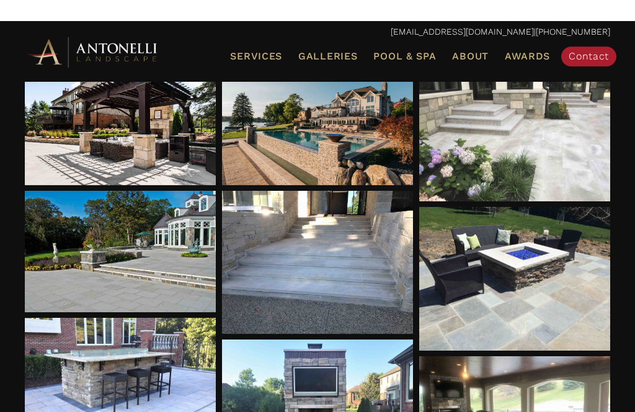
scroll to position [0, 0]
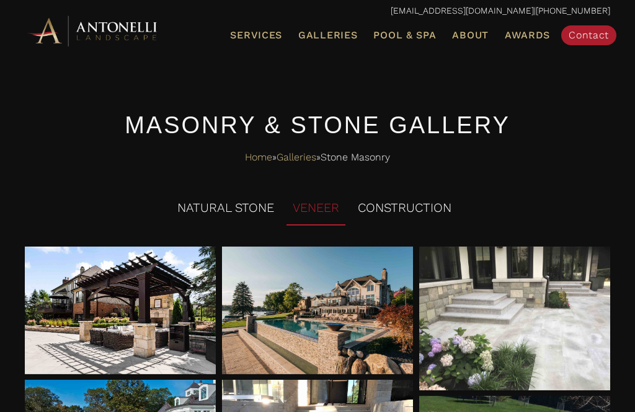
click at [334, 40] on link "Galleries" at bounding box center [327, 35] width 69 height 16
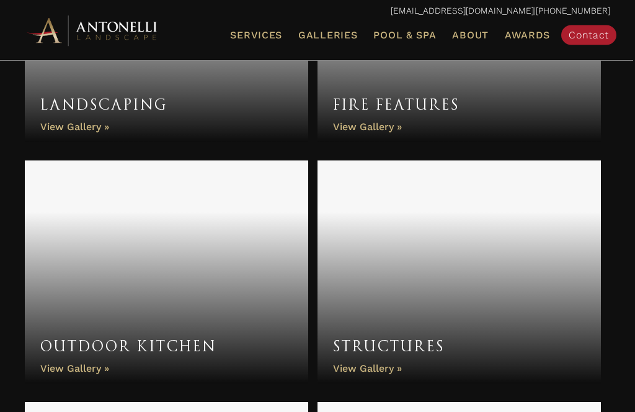
scroll to position [825, 0]
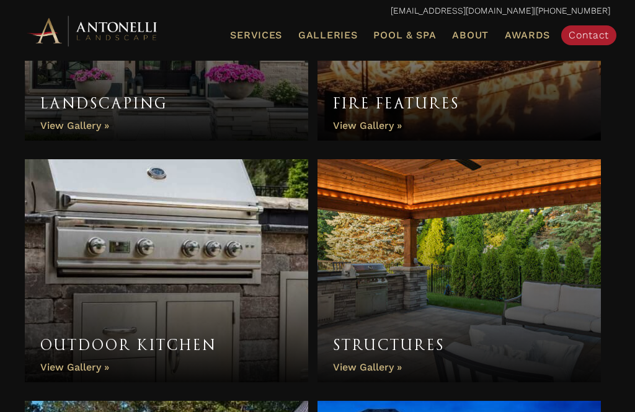
click at [107, 370] on link "Outdoor Kitchen" at bounding box center [166, 270] width 283 height 223
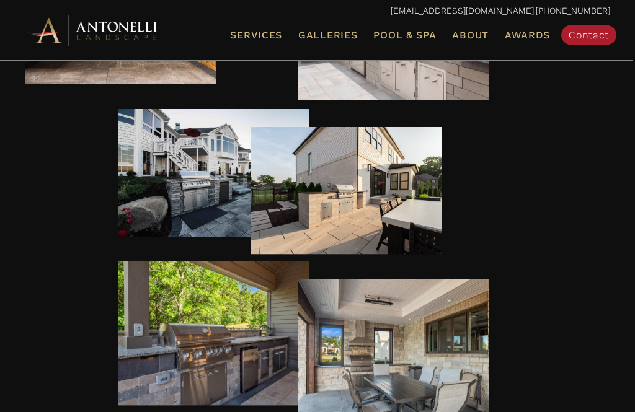
scroll to position [563, 0]
